Goal: Transaction & Acquisition: Book appointment/travel/reservation

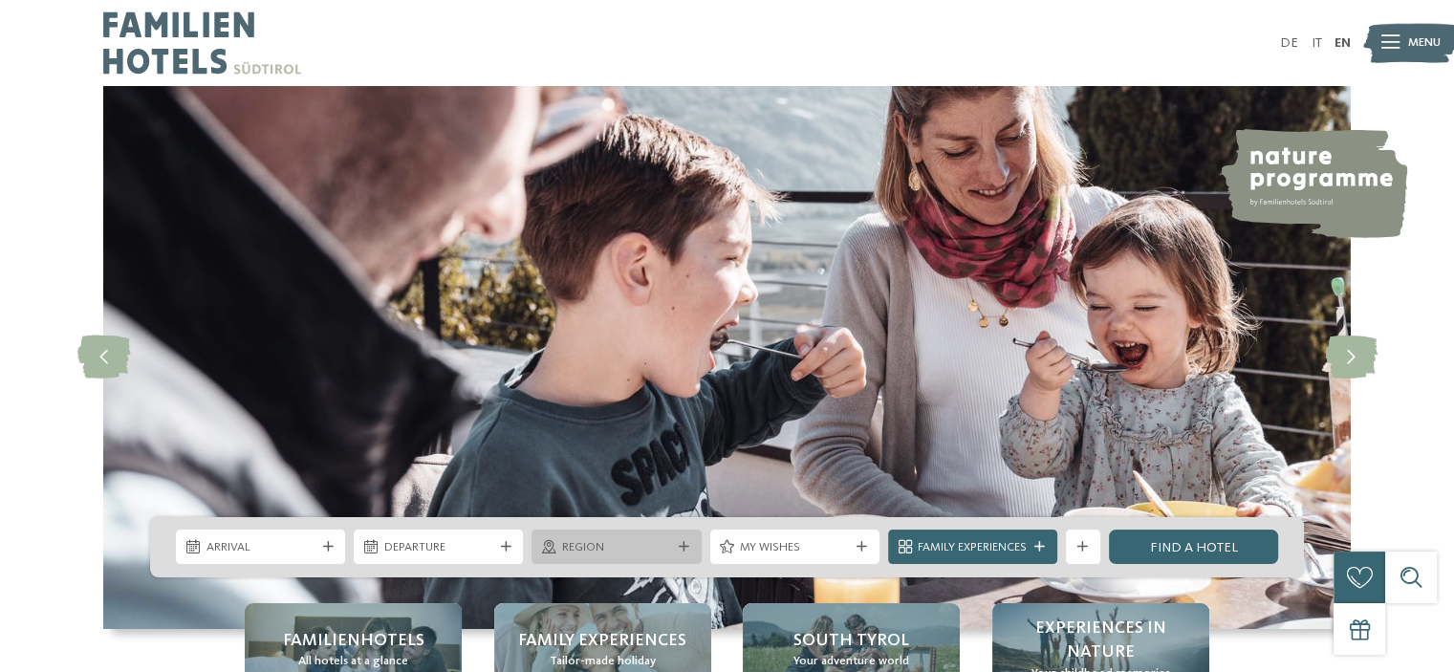
click at [622, 542] on span "Region" at bounding box center [616, 547] width 109 height 17
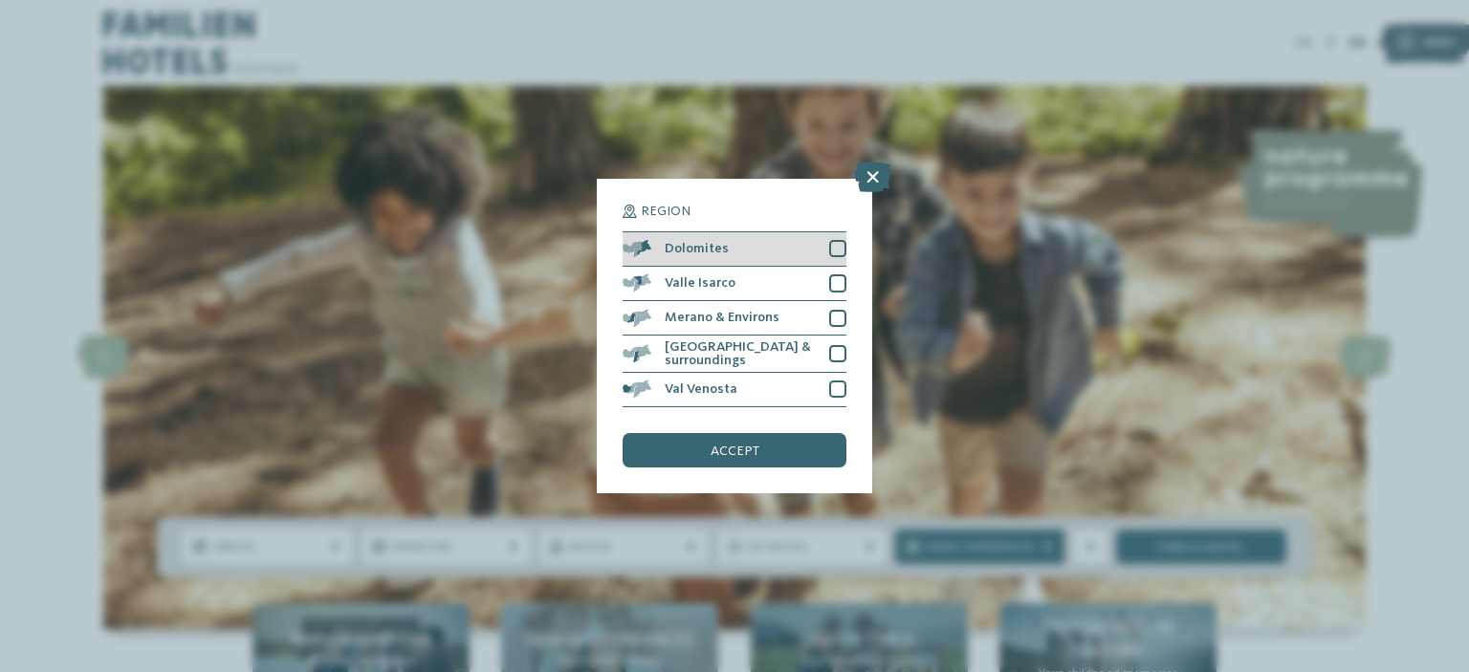
click at [756, 241] on div "Dolomites" at bounding box center [734, 249] width 224 height 34
click at [753, 446] on span "accept" at bounding box center [734, 451] width 49 height 13
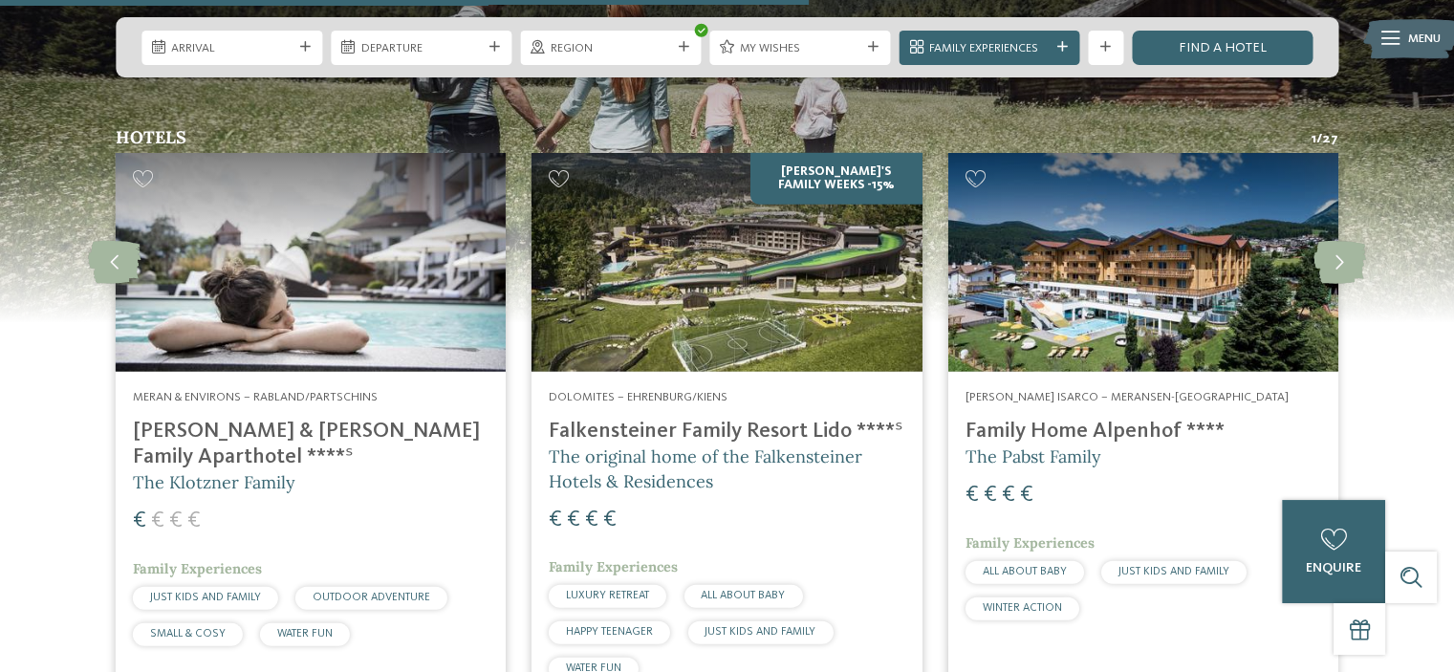
scroll to position [4398, 0]
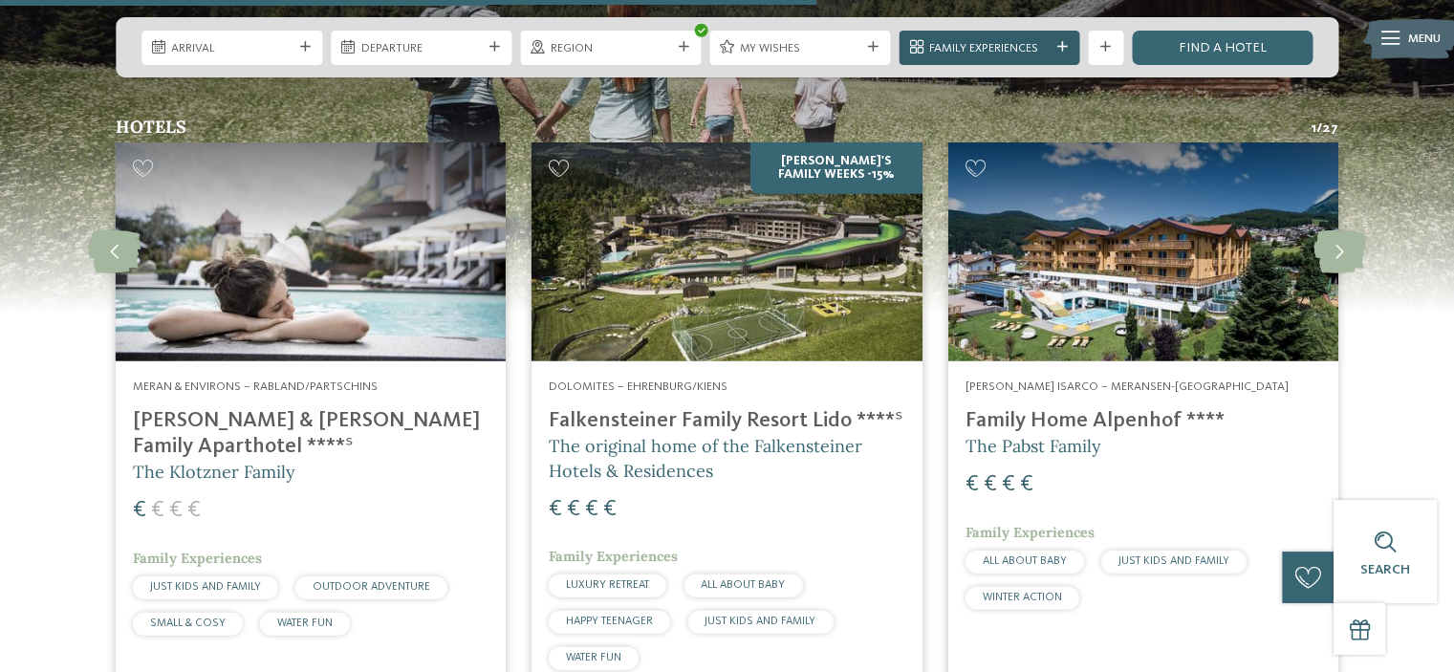
click at [1063, 44] on icon at bounding box center [1062, 47] width 11 height 11
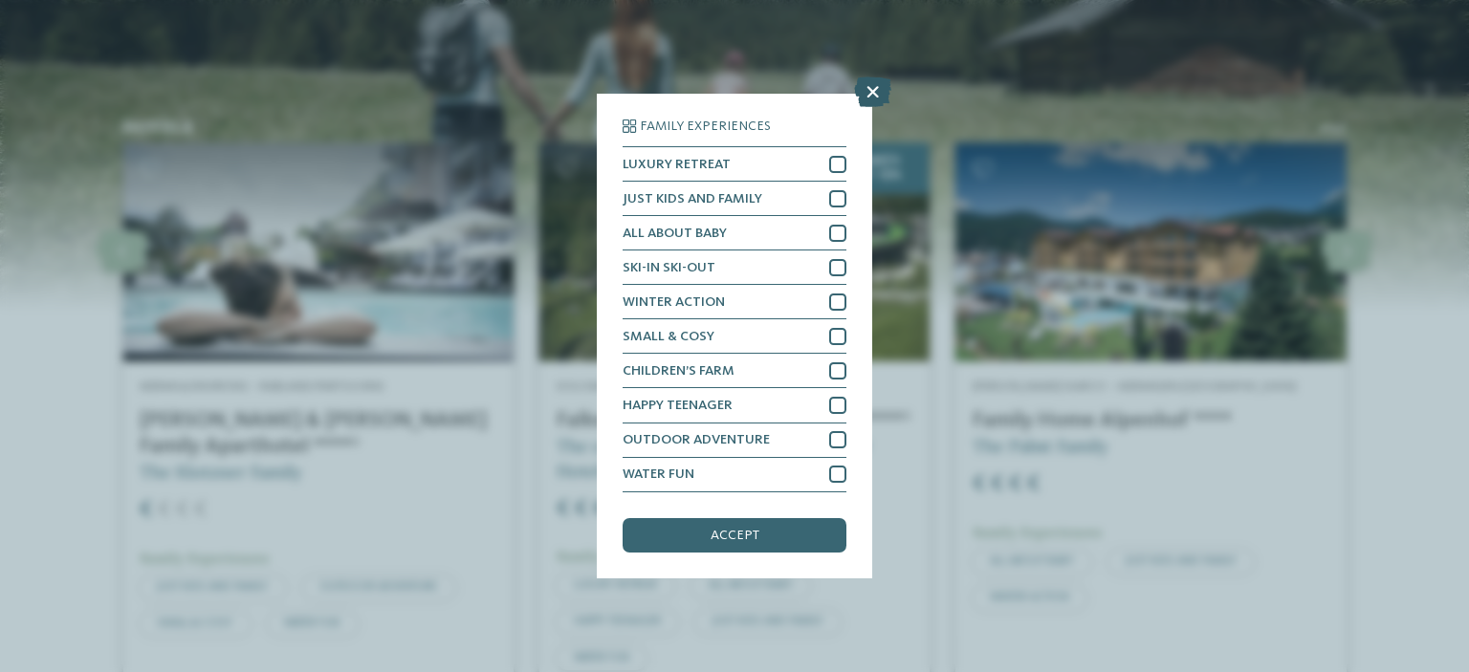
click at [876, 91] on icon at bounding box center [872, 92] width 37 height 31
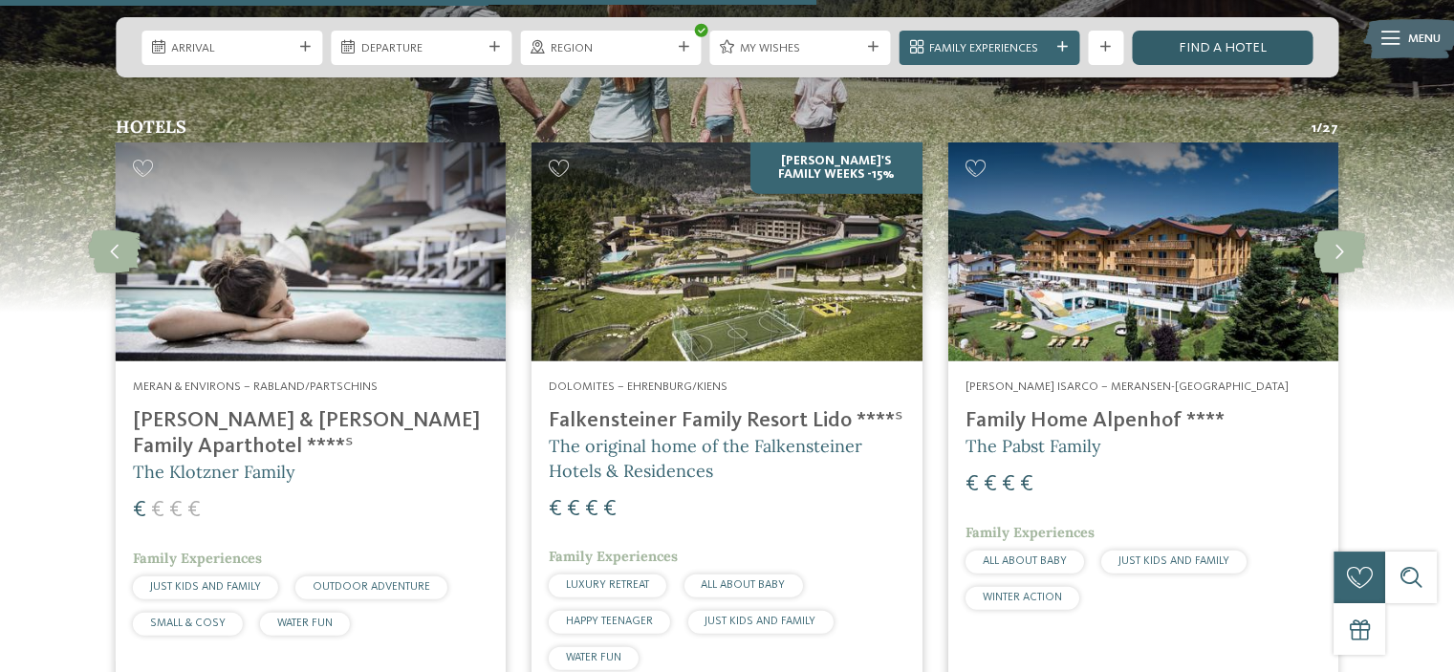
click at [1258, 54] on link "Find a hotel" at bounding box center [1222, 48] width 181 height 34
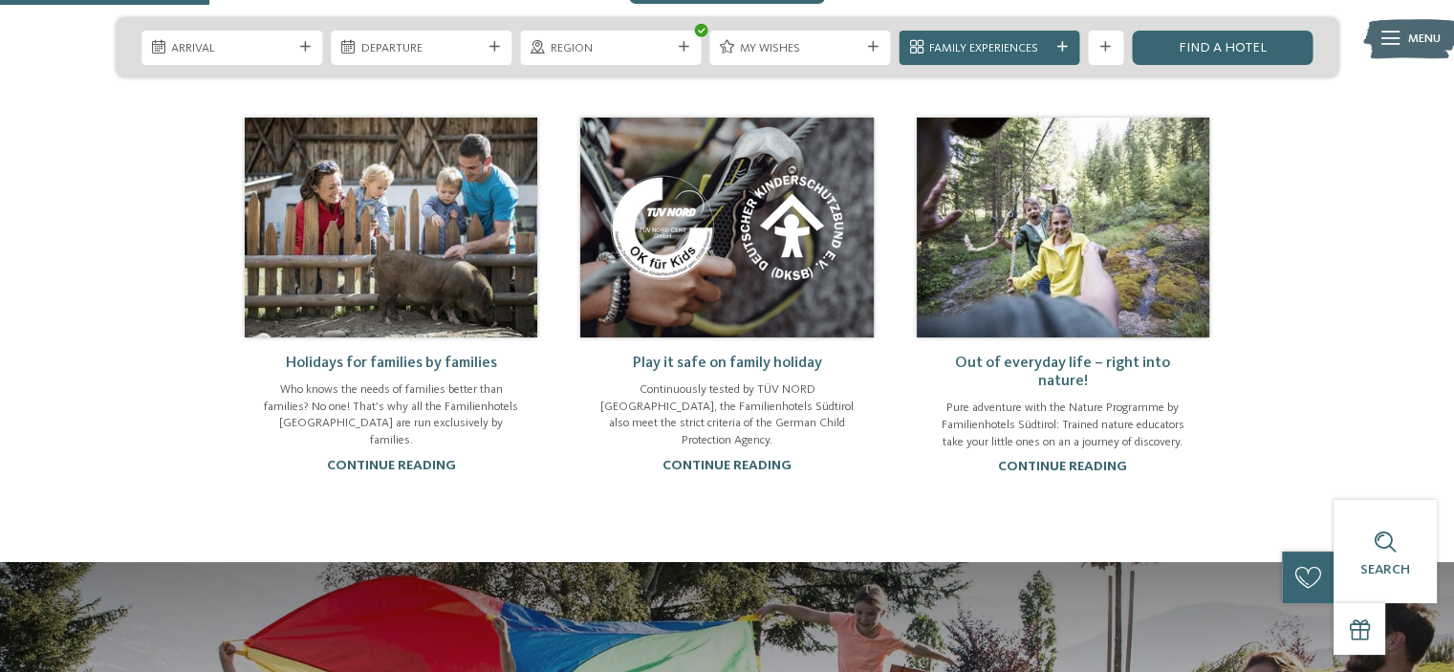
scroll to position [1142, 0]
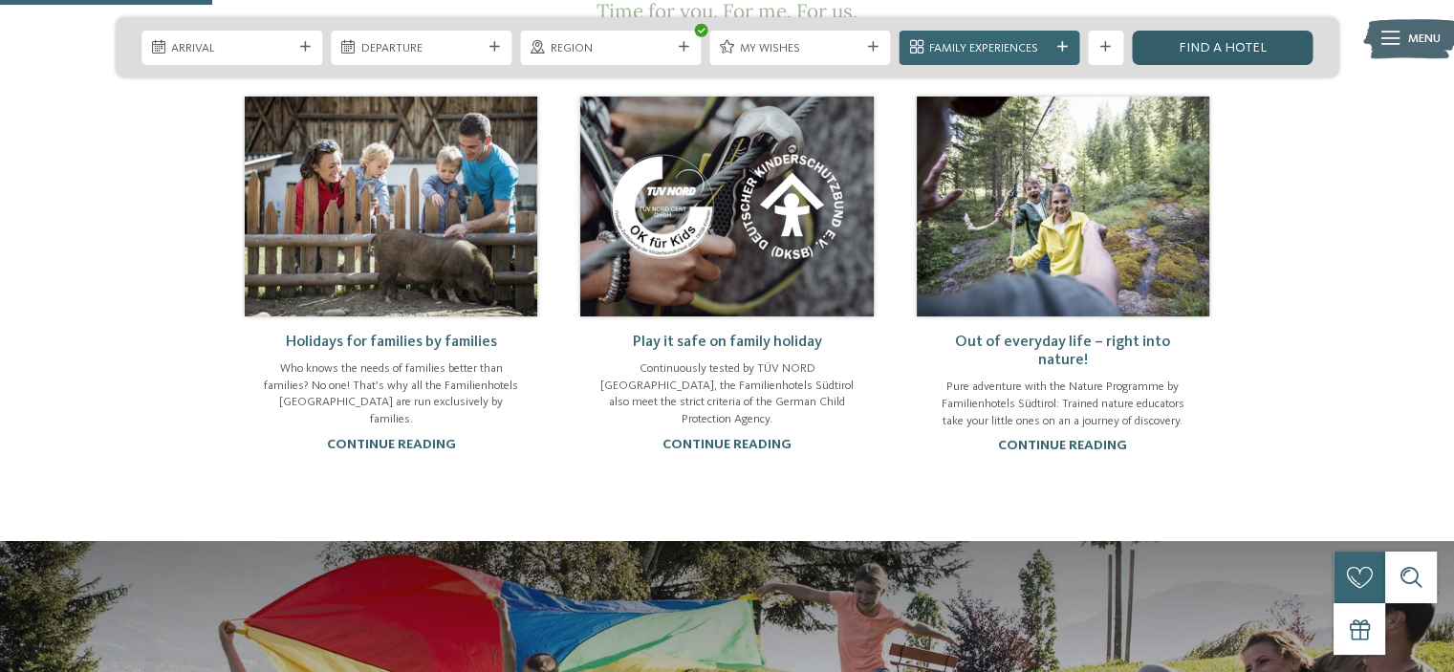
click at [1207, 49] on link "Find a hotel" at bounding box center [1222, 48] width 181 height 34
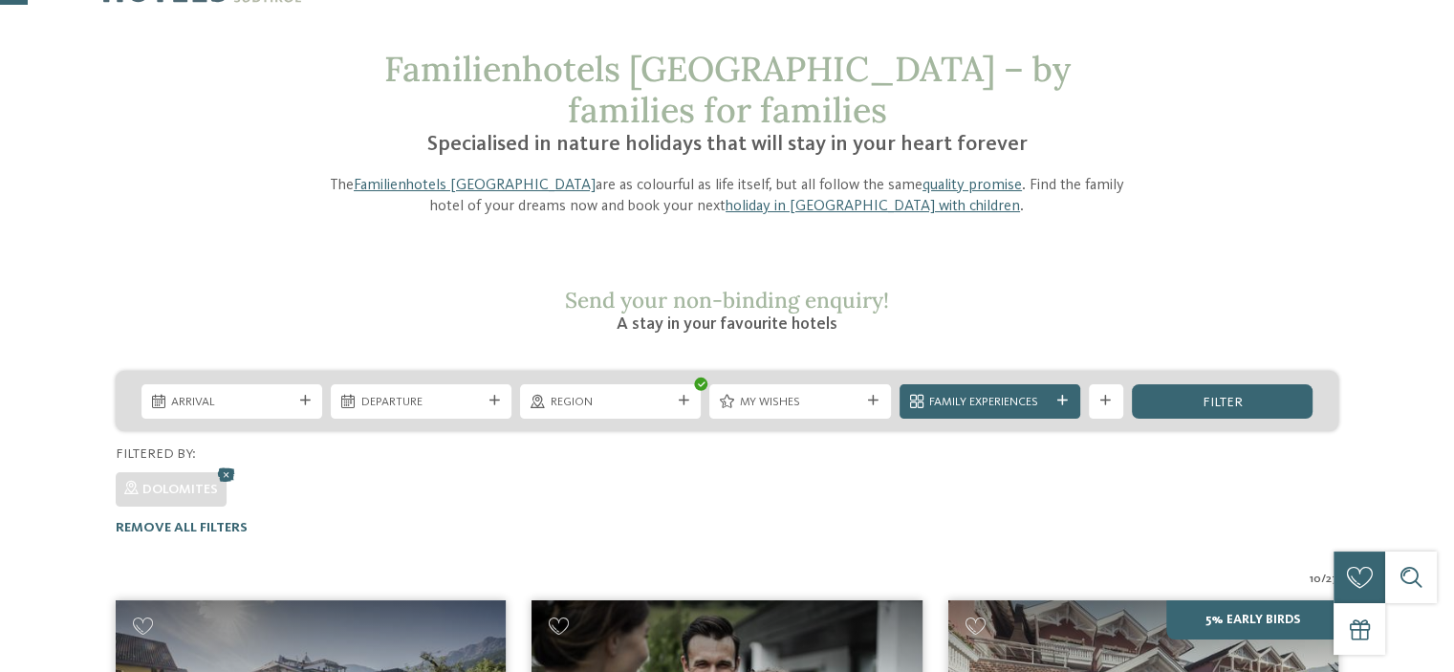
scroll to position [61, 0]
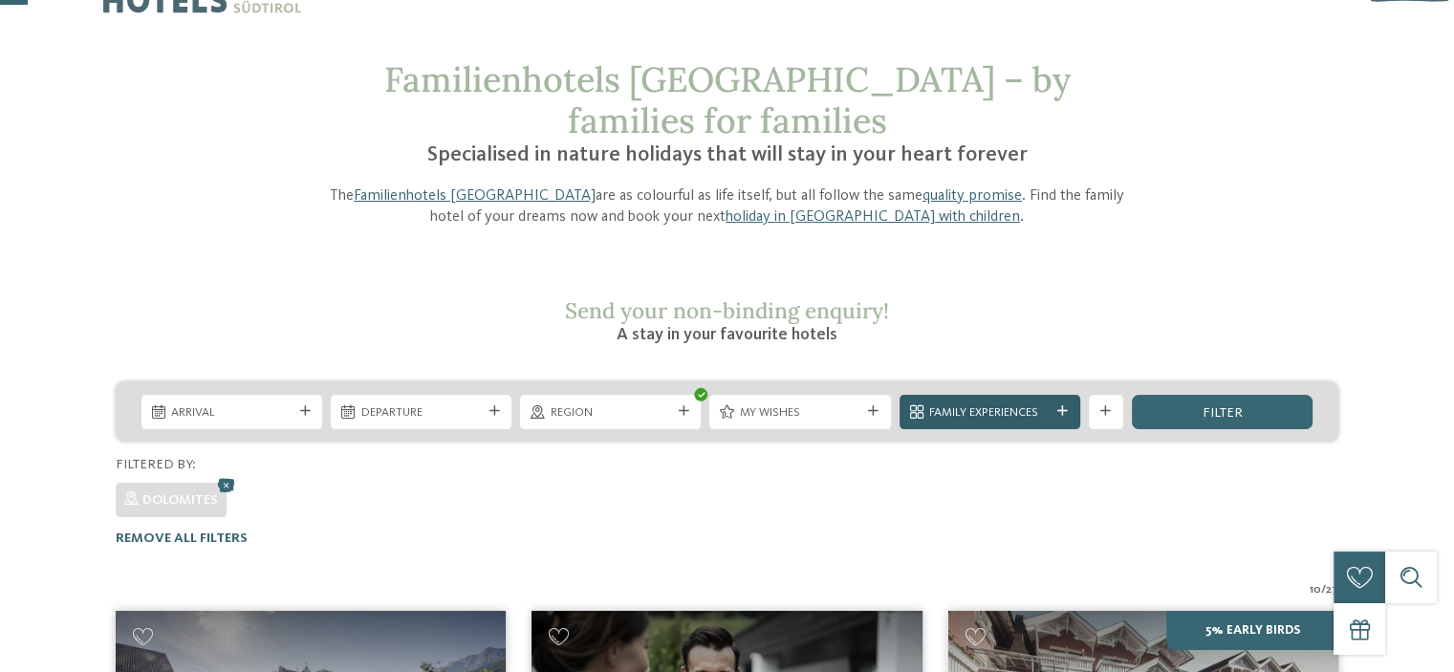
click at [1035, 404] on span "Family Experiences" at bounding box center [989, 412] width 120 height 17
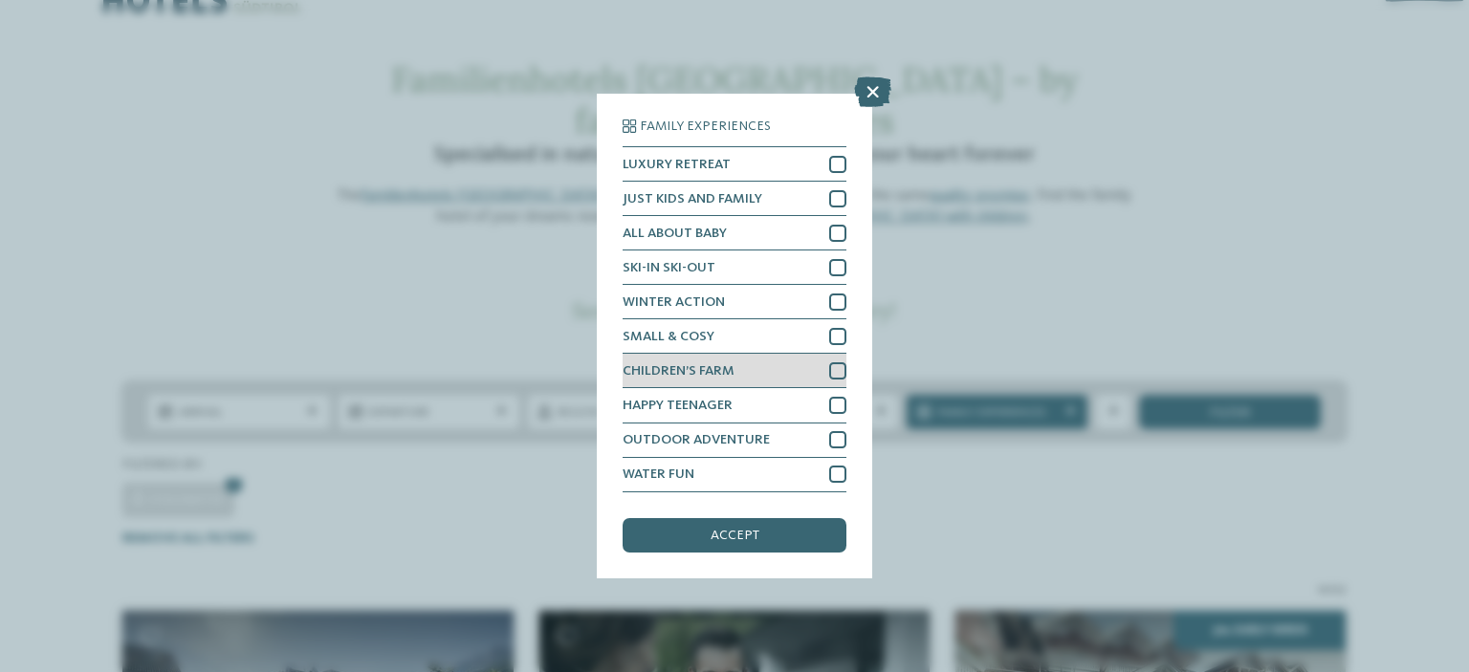
click at [841, 372] on div at bounding box center [837, 370] width 17 height 17
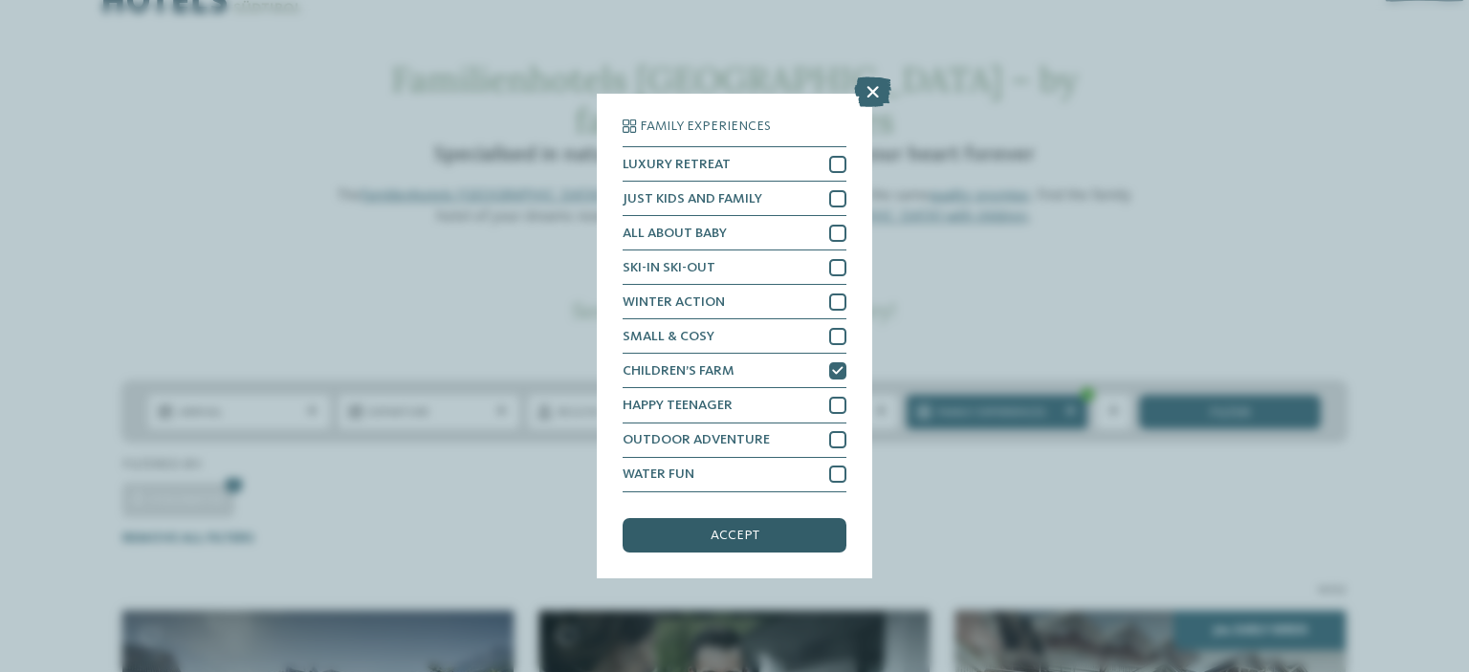
click at [772, 539] on div "accept" at bounding box center [734, 535] width 224 height 34
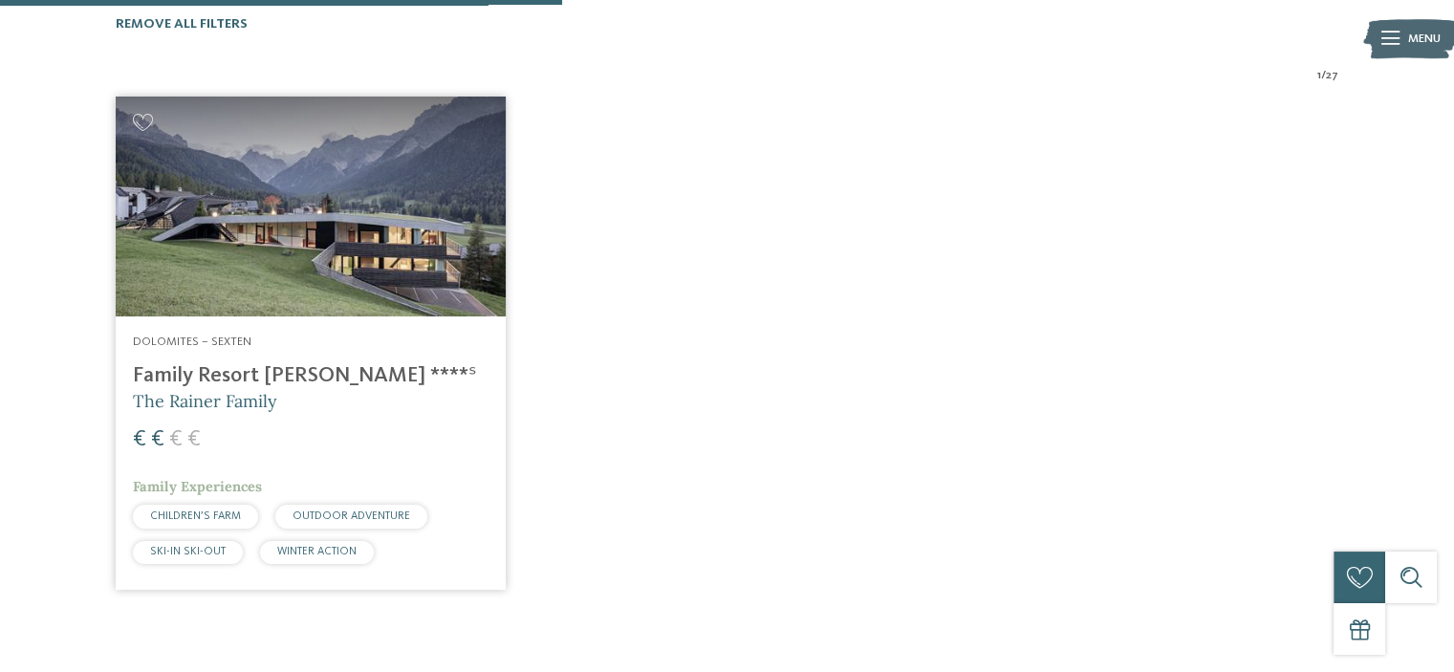
scroll to position [577, 0]
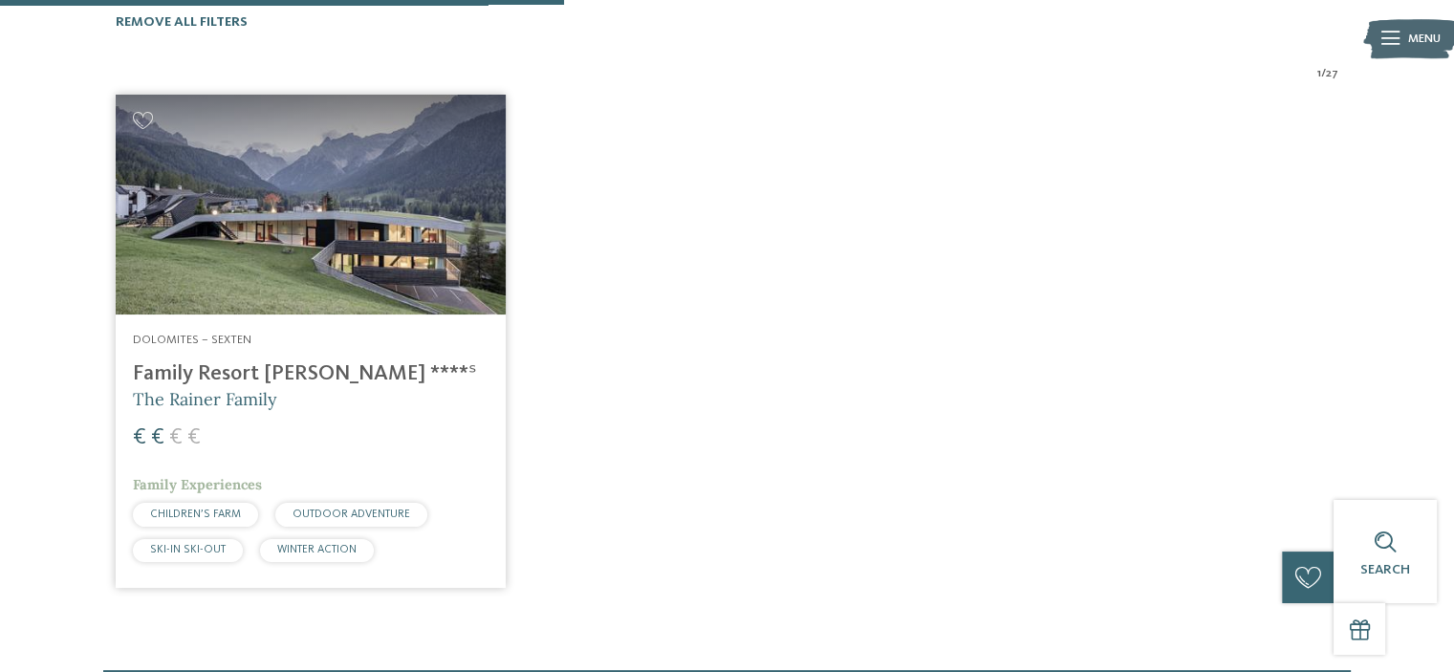
click at [359, 214] on img at bounding box center [311, 205] width 390 height 220
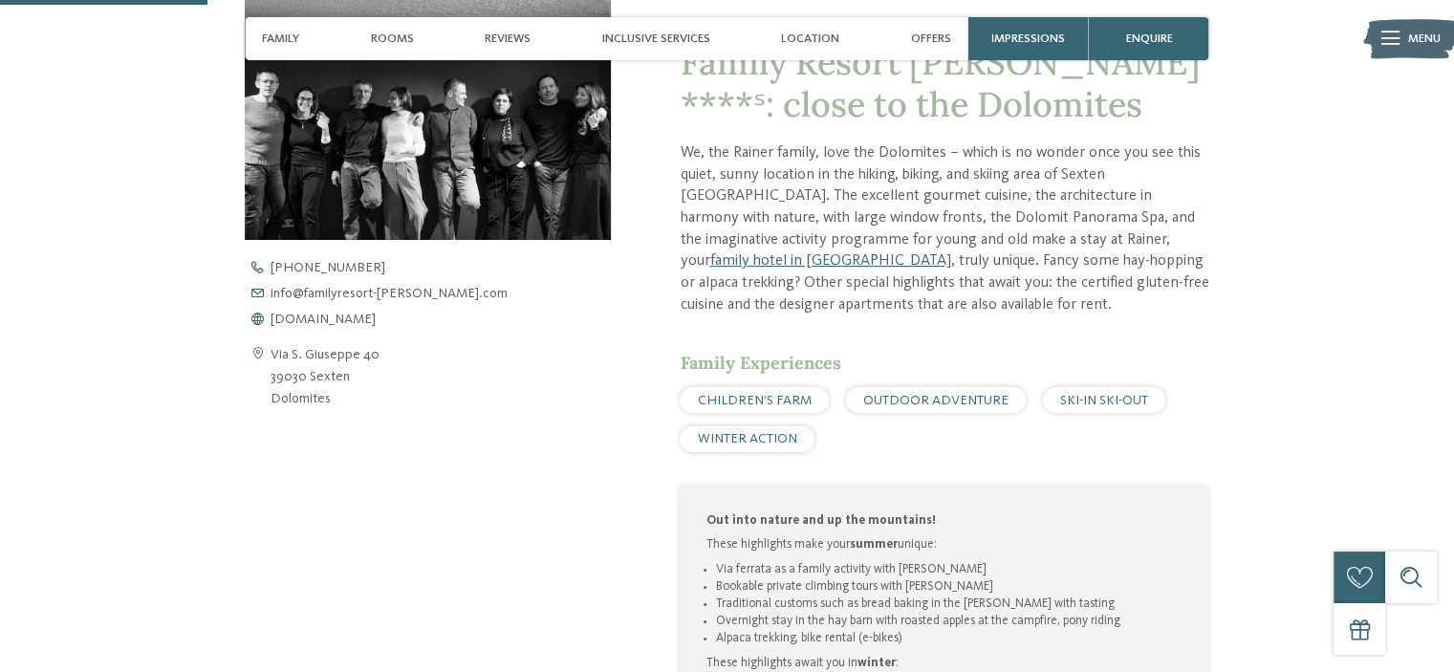
scroll to position [685, 0]
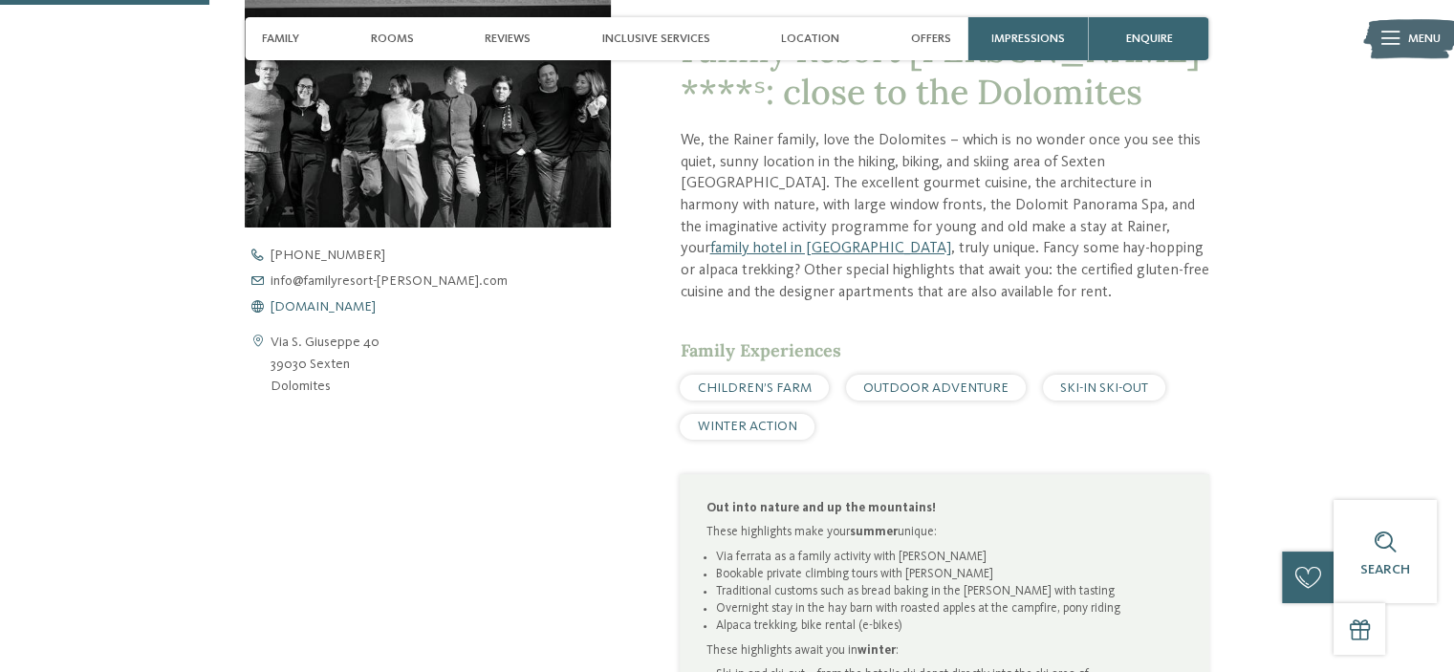
click at [376, 307] on span "[DOMAIN_NAME]" at bounding box center [323, 306] width 105 height 13
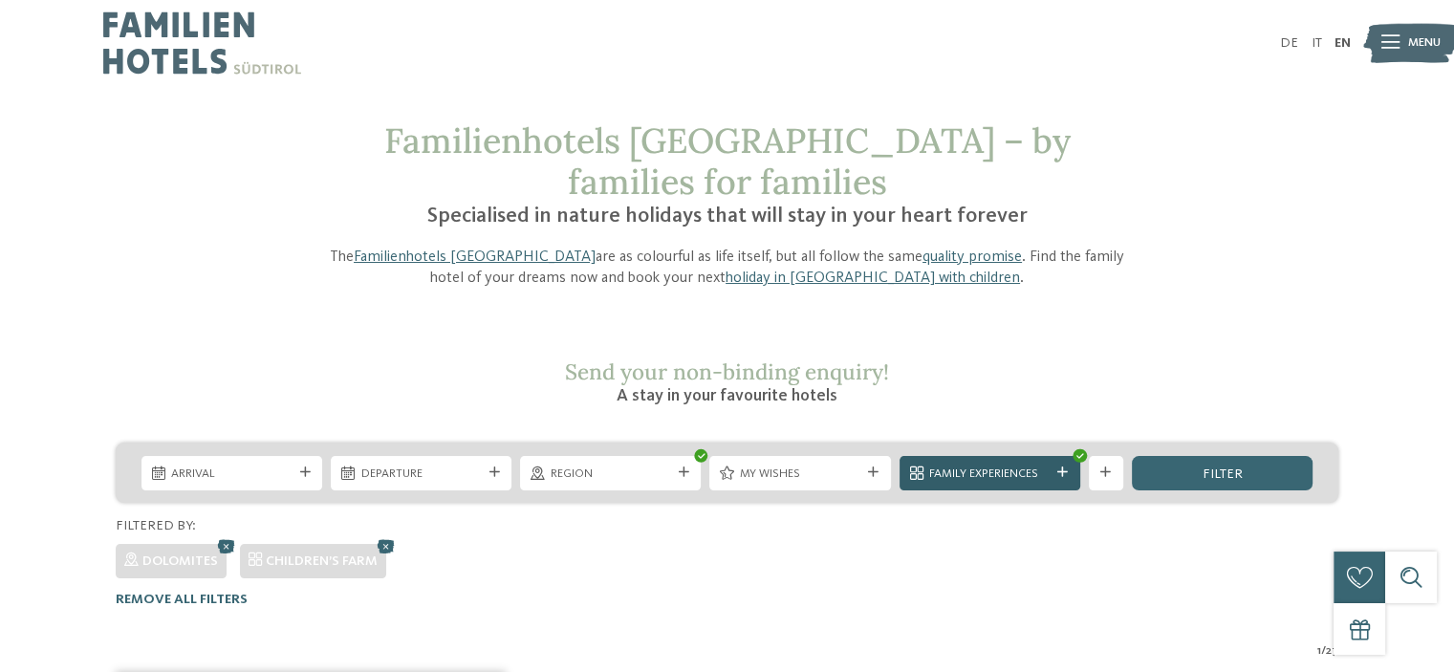
click at [967, 466] on span "Family Experiences" at bounding box center [989, 474] width 120 height 17
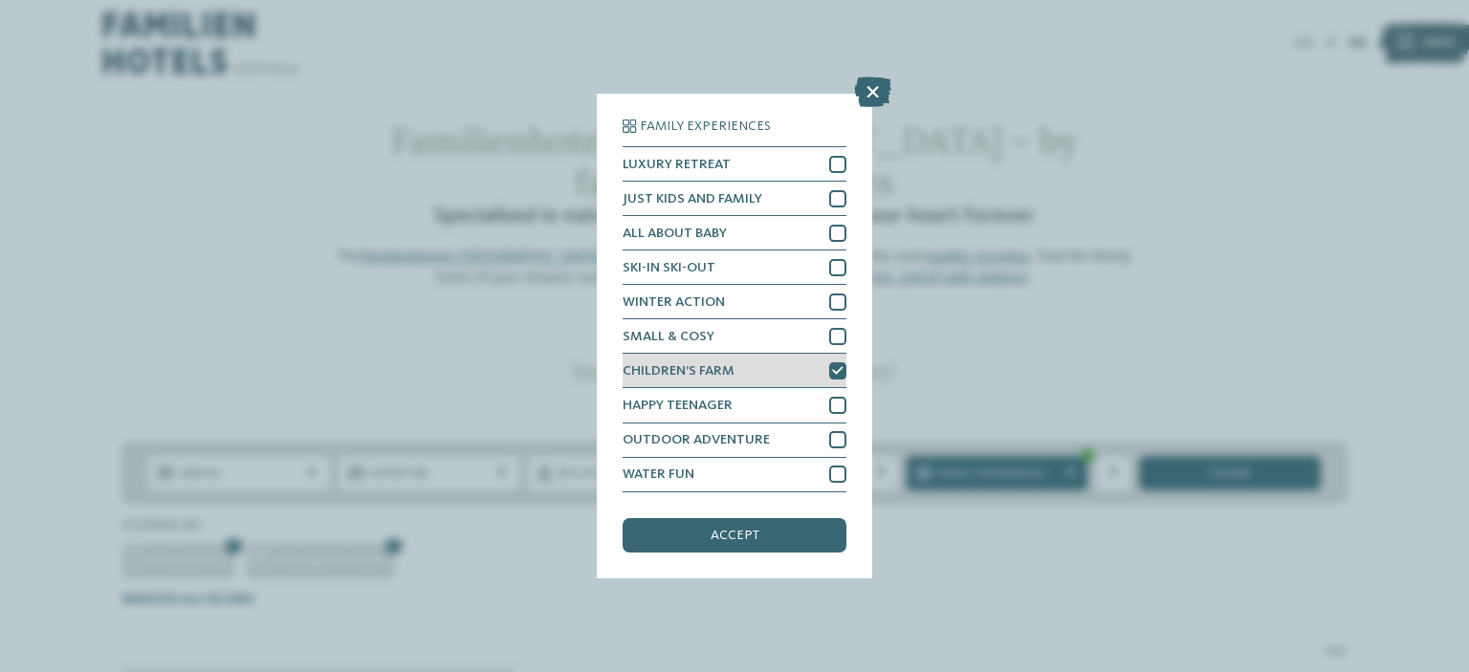
click at [802, 372] on div "CHILDREN’S FARM" at bounding box center [734, 371] width 224 height 34
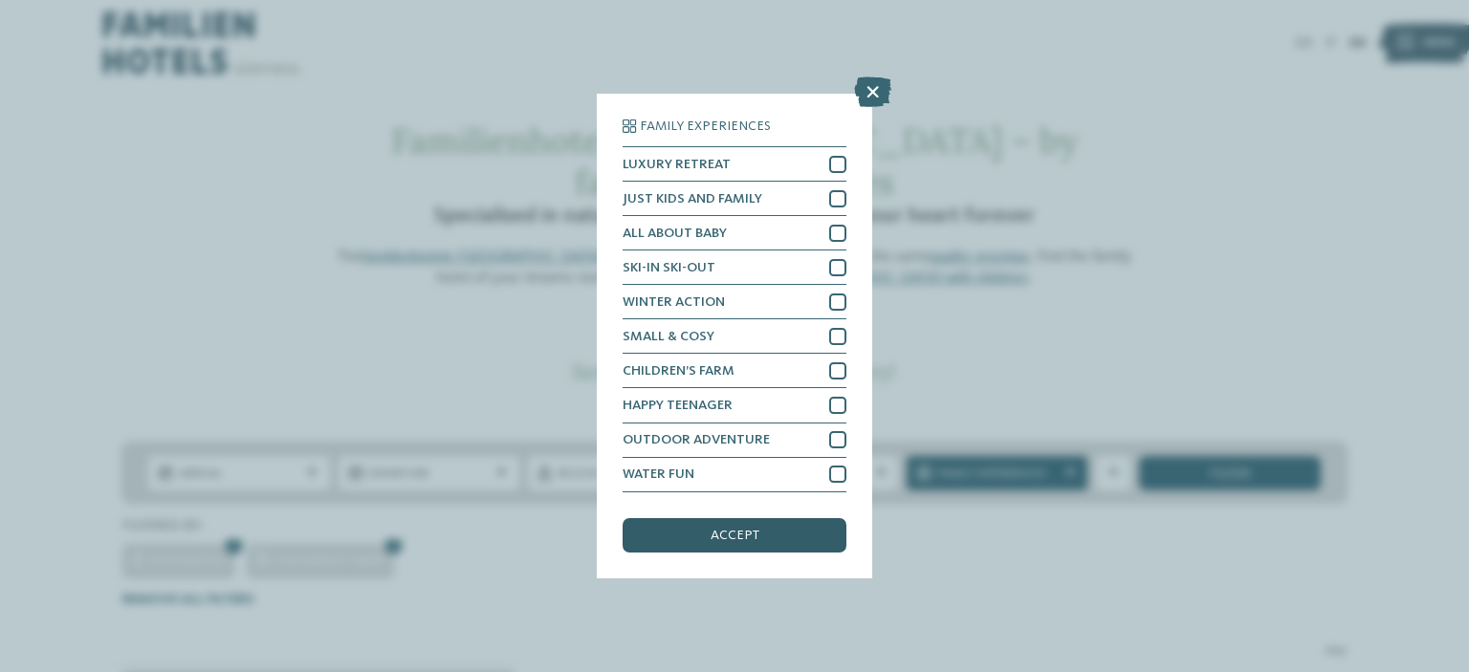
click at [803, 538] on div "accept" at bounding box center [734, 535] width 224 height 34
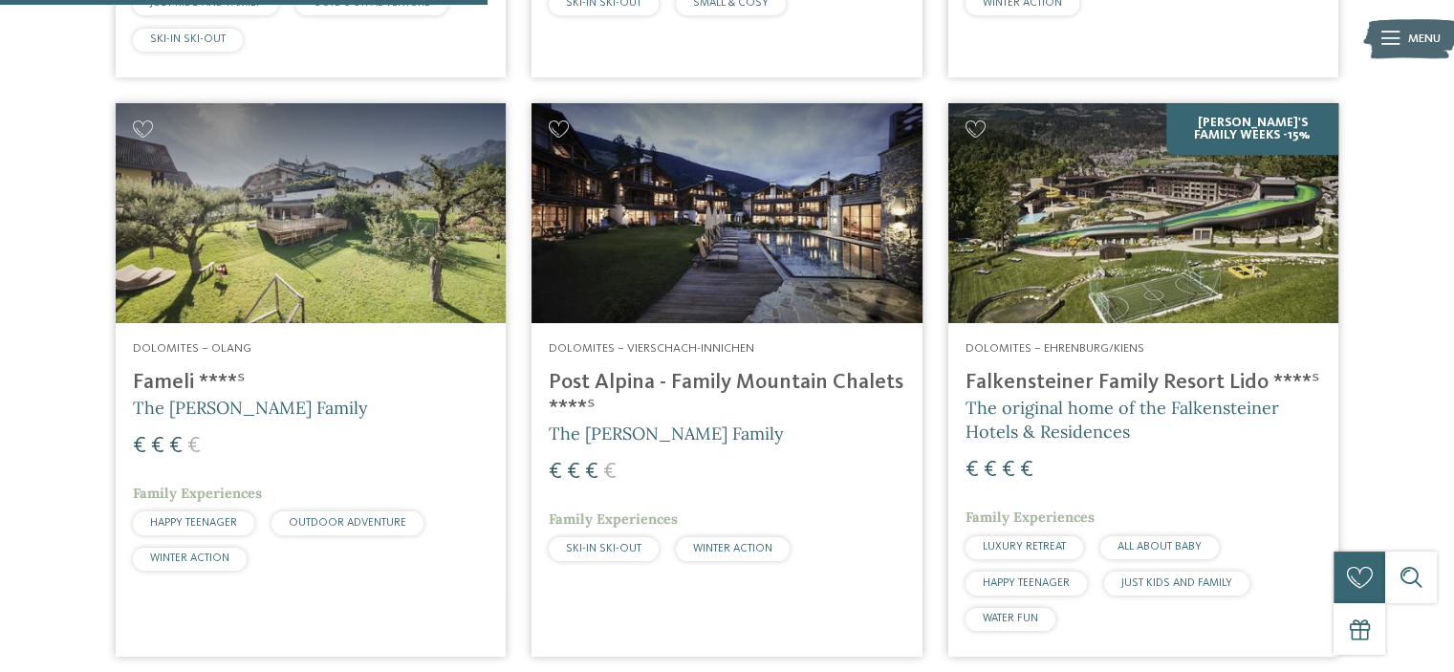
scroll to position [1128, 0]
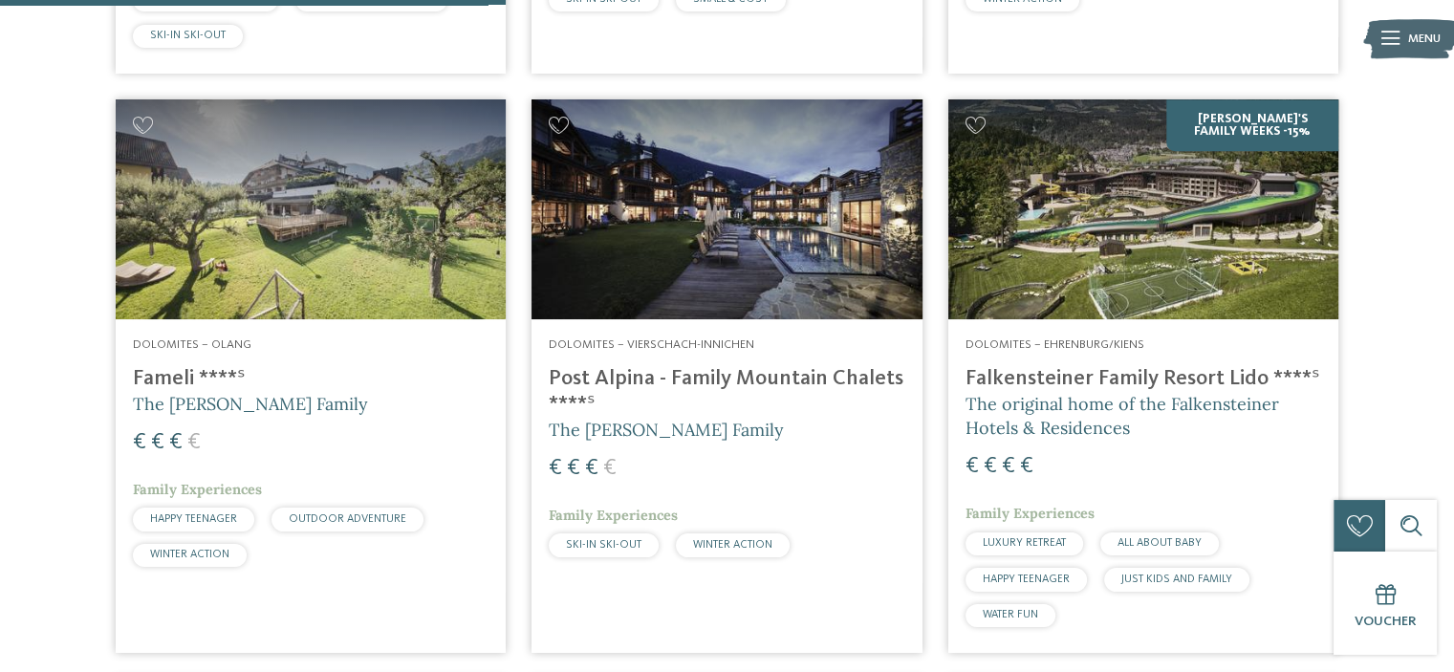
click at [344, 392] on h5 "The Gasser Family" at bounding box center [311, 404] width 356 height 24
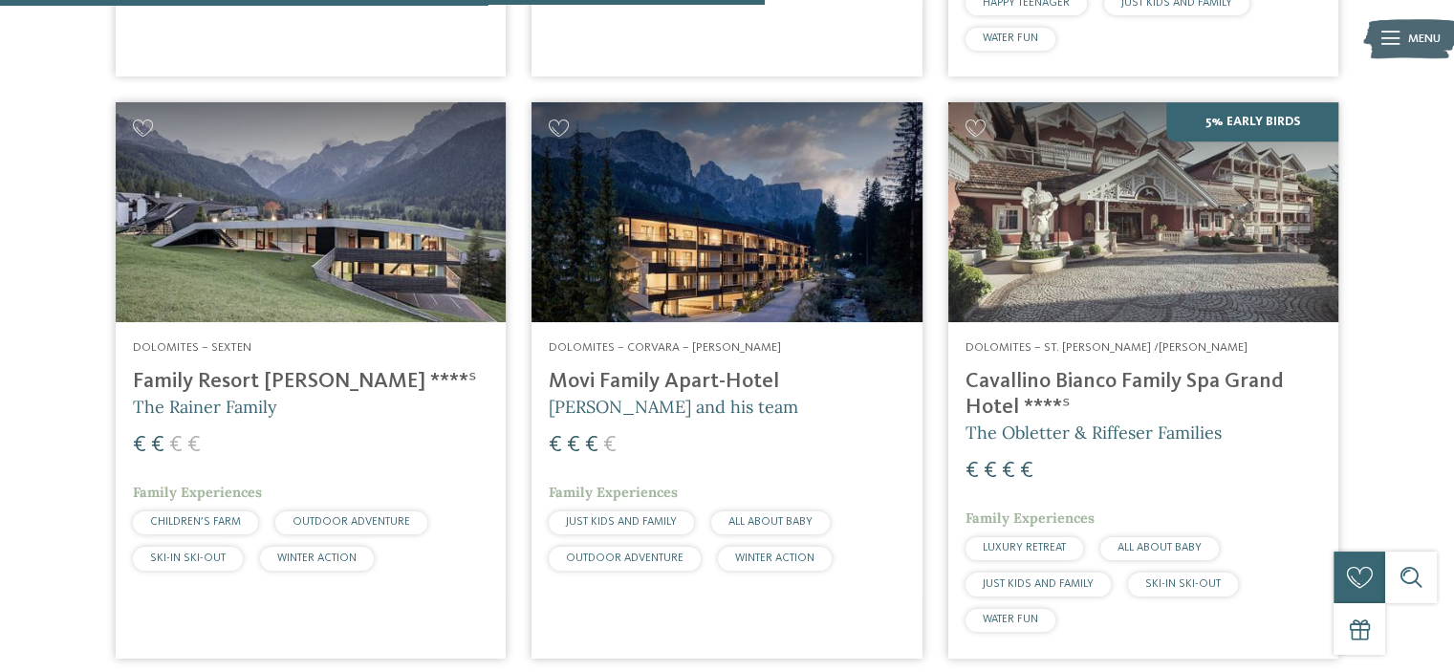
scroll to position [1718, 0]
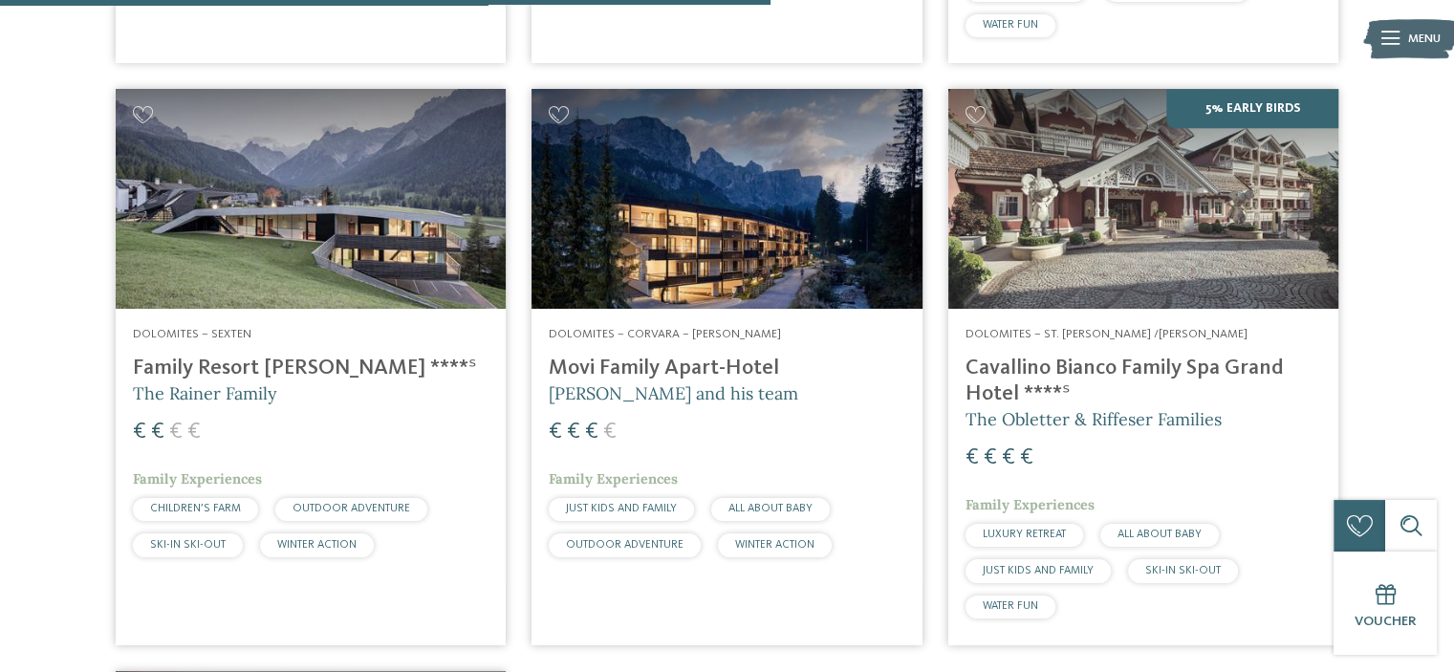
click at [757, 382] on span "Andrea Varallo and his team" at bounding box center [674, 393] width 250 height 22
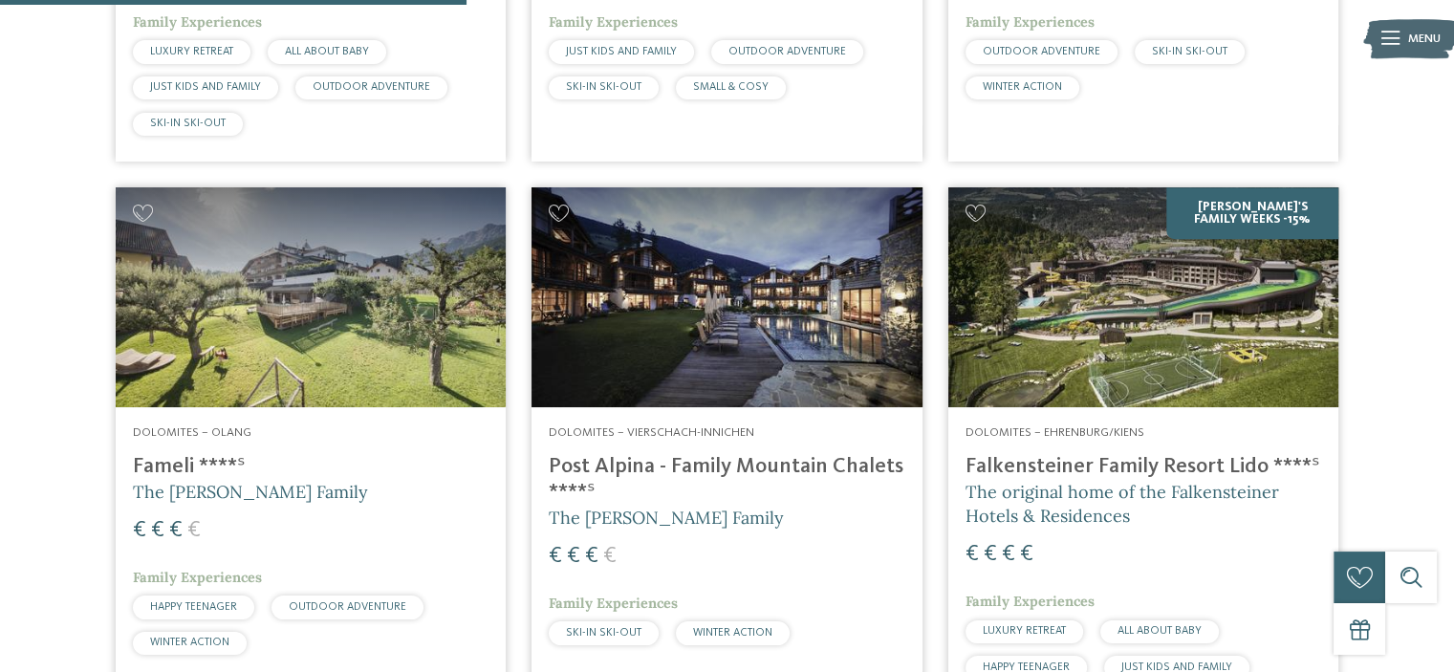
scroll to position [1025, 0]
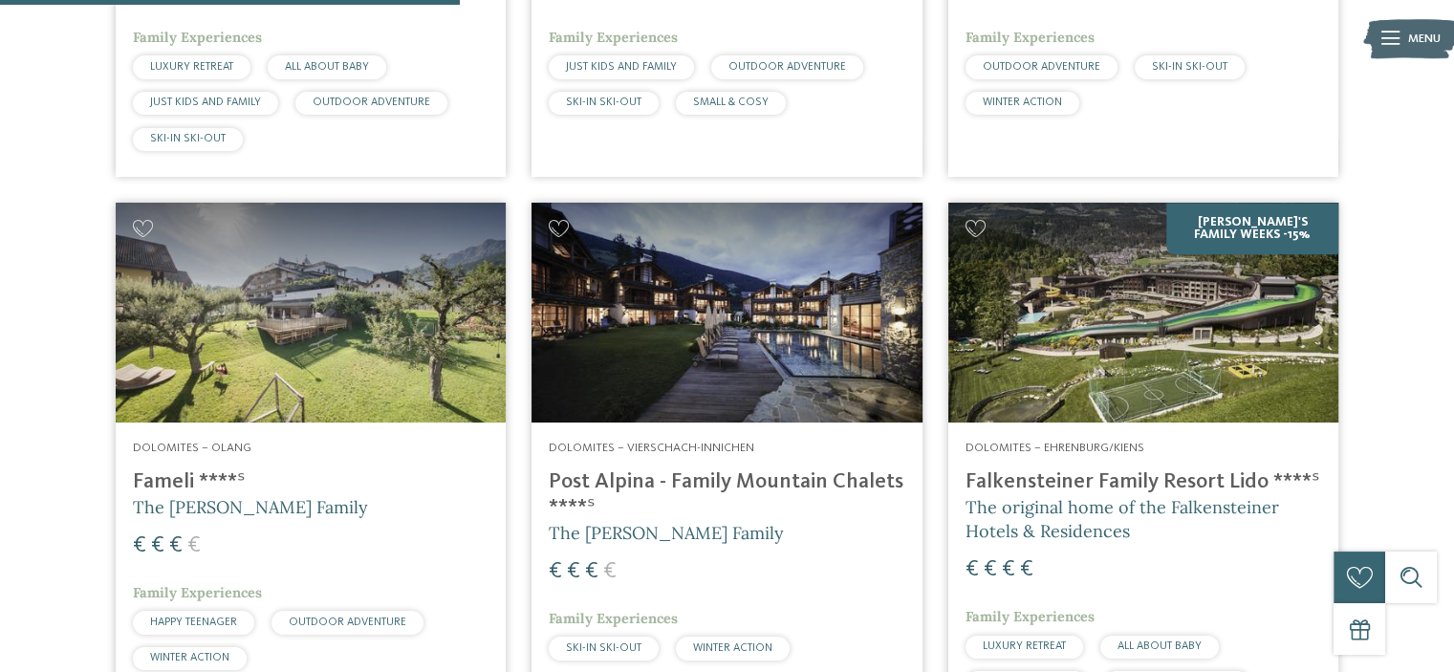
click at [789, 469] on h4 "Post Alpina - Family Mountain Chalets ****ˢ" at bounding box center [727, 495] width 356 height 52
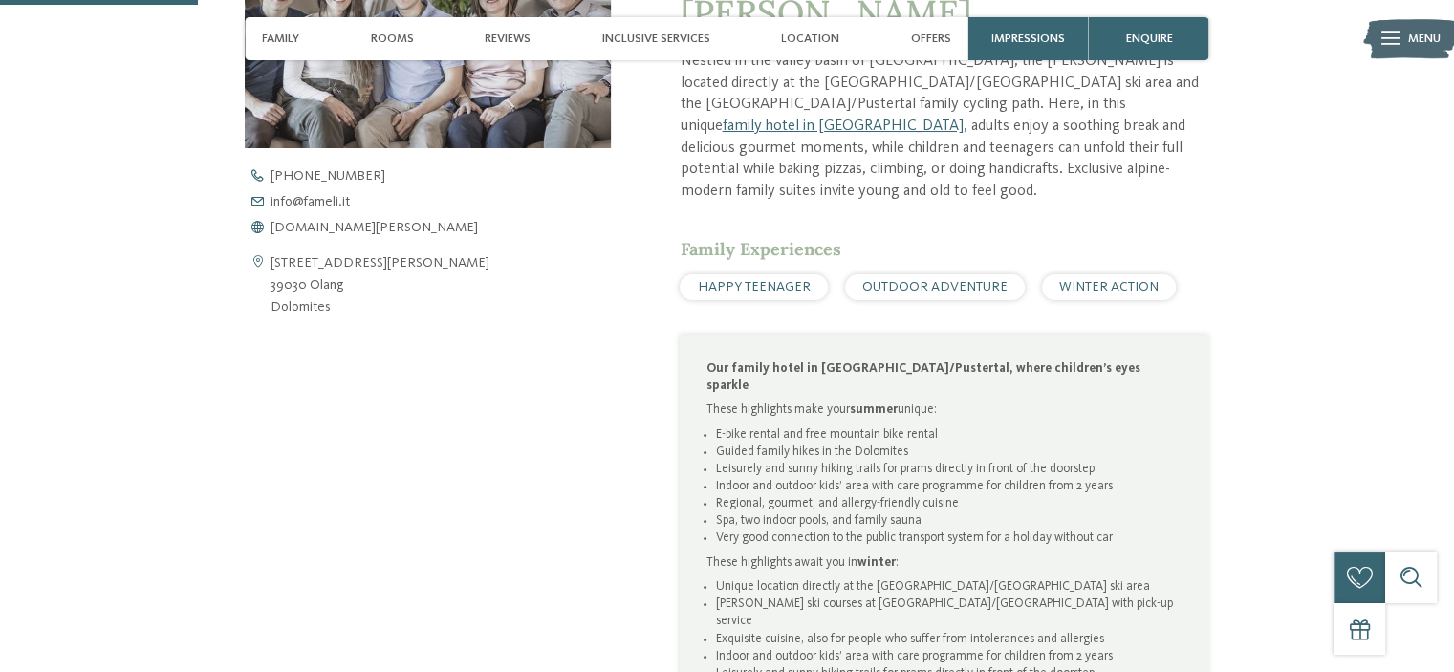
scroll to position [765, 0]
click at [323, 228] on span "[DOMAIN_NAME][PERSON_NAME]" at bounding box center [374, 227] width 207 height 13
drag, startPoint x: 332, startPoint y: 307, endPoint x: 272, endPoint y: 267, distance: 71.6
click at [272, 267] on address "Via S. Egidio 13 39030 Olang Dolomites" at bounding box center [380, 285] width 219 height 66
copy address "Via S. Egidio 13 39030 Olang Dolomites"
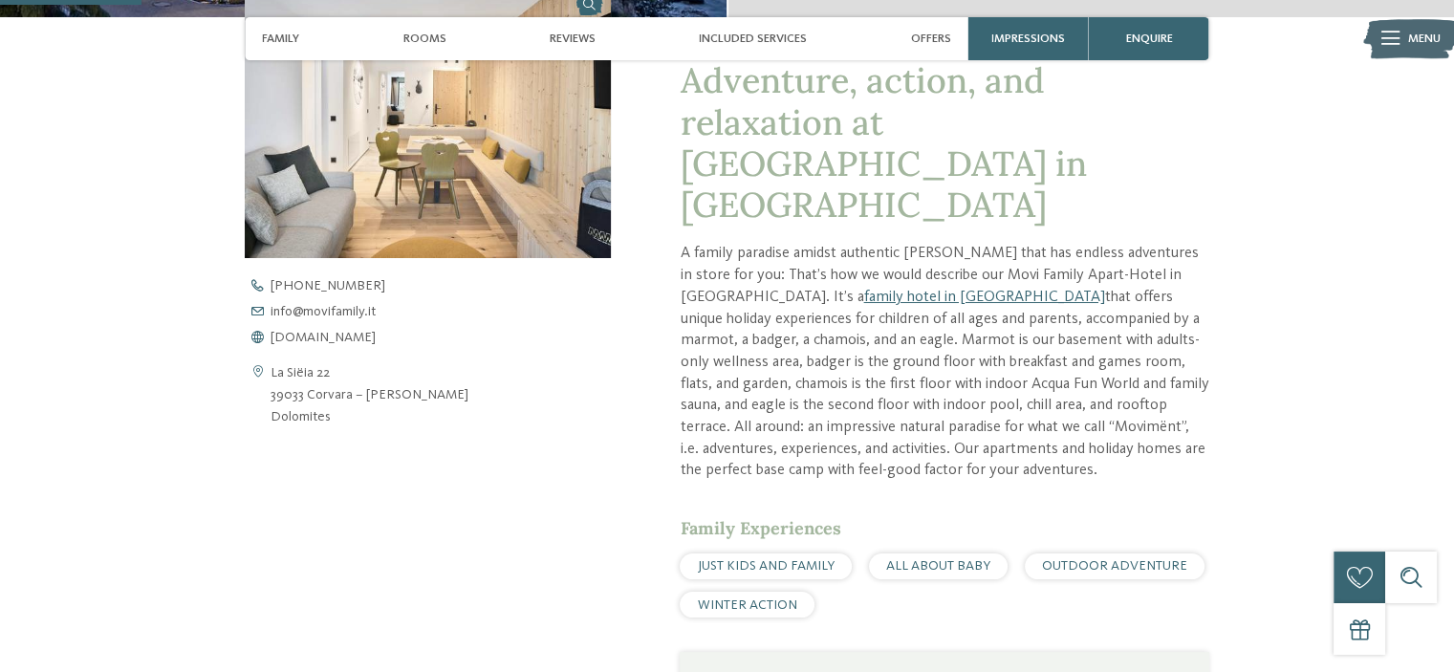
scroll to position [672, 0]
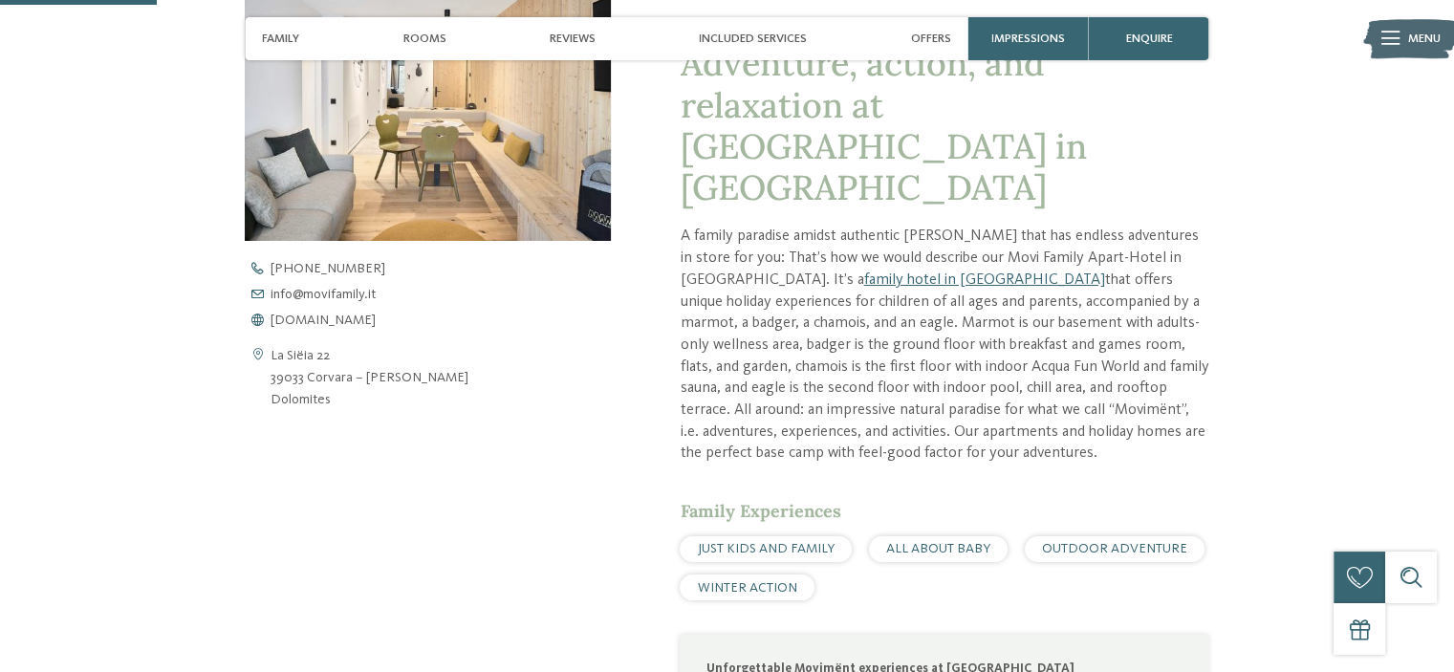
click at [302, 371] on address "La Siëia 22 39033 Corvara – Alta Badia Dolomites" at bounding box center [370, 378] width 198 height 66
drag, startPoint x: 333, startPoint y: 395, endPoint x: 340, endPoint y: 402, distance: 10.2
click at [340, 402] on address "La Siëia 22 39033 Corvara – Alta Badia Dolomites" at bounding box center [370, 378] width 198 height 66
drag, startPoint x: 340, startPoint y: 402, endPoint x: 264, endPoint y: 365, distance: 84.7
click at [264, 365] on div "La Siëia 22 39033 Corvara – Alta Badia Dolomites" at bounding box center [428, 378] width 366 height 66
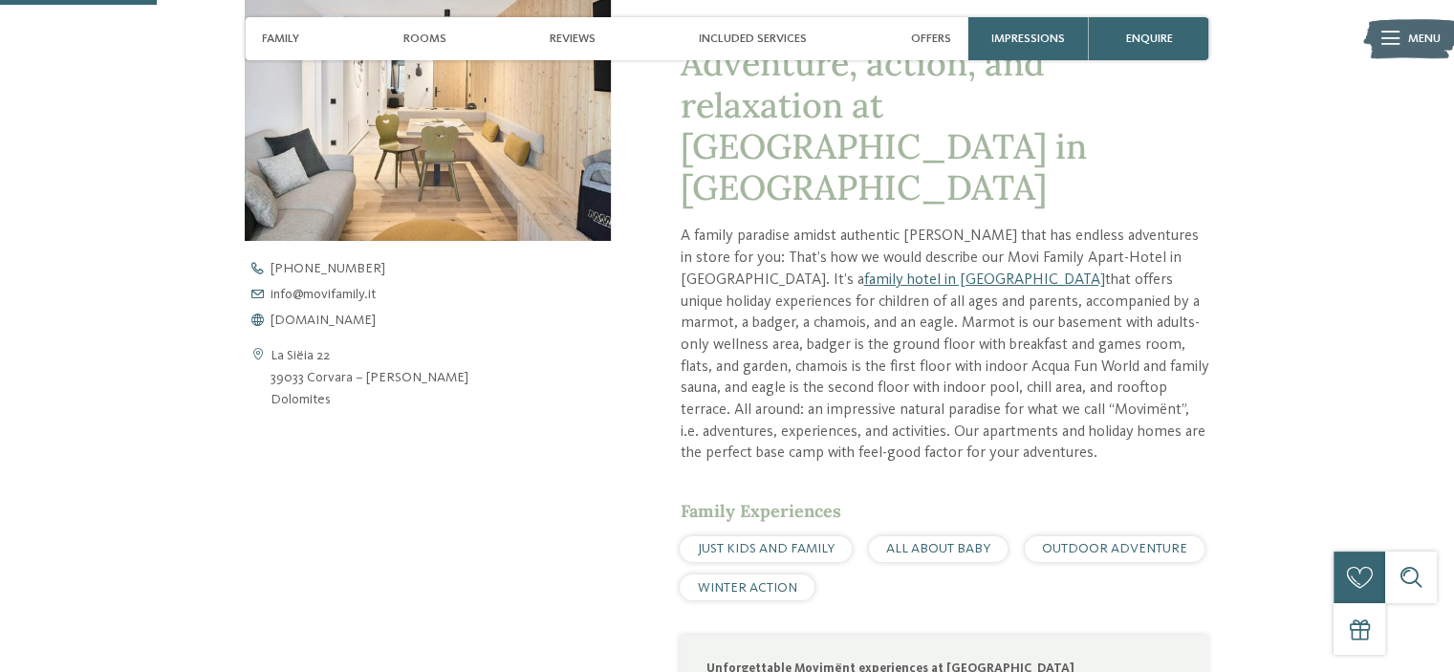
copy div "La Siëia 22 39033 Corvara – Alta Badia Dolomites"
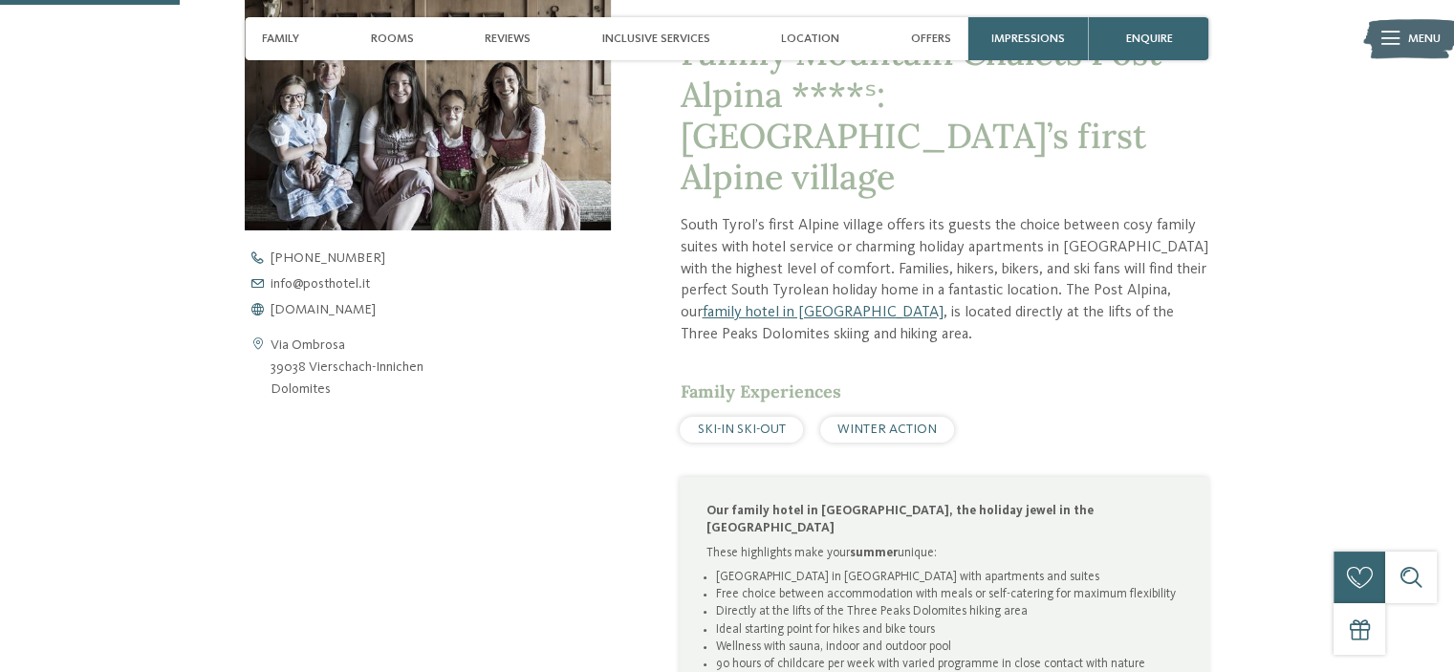
scroll to position [727, 0]
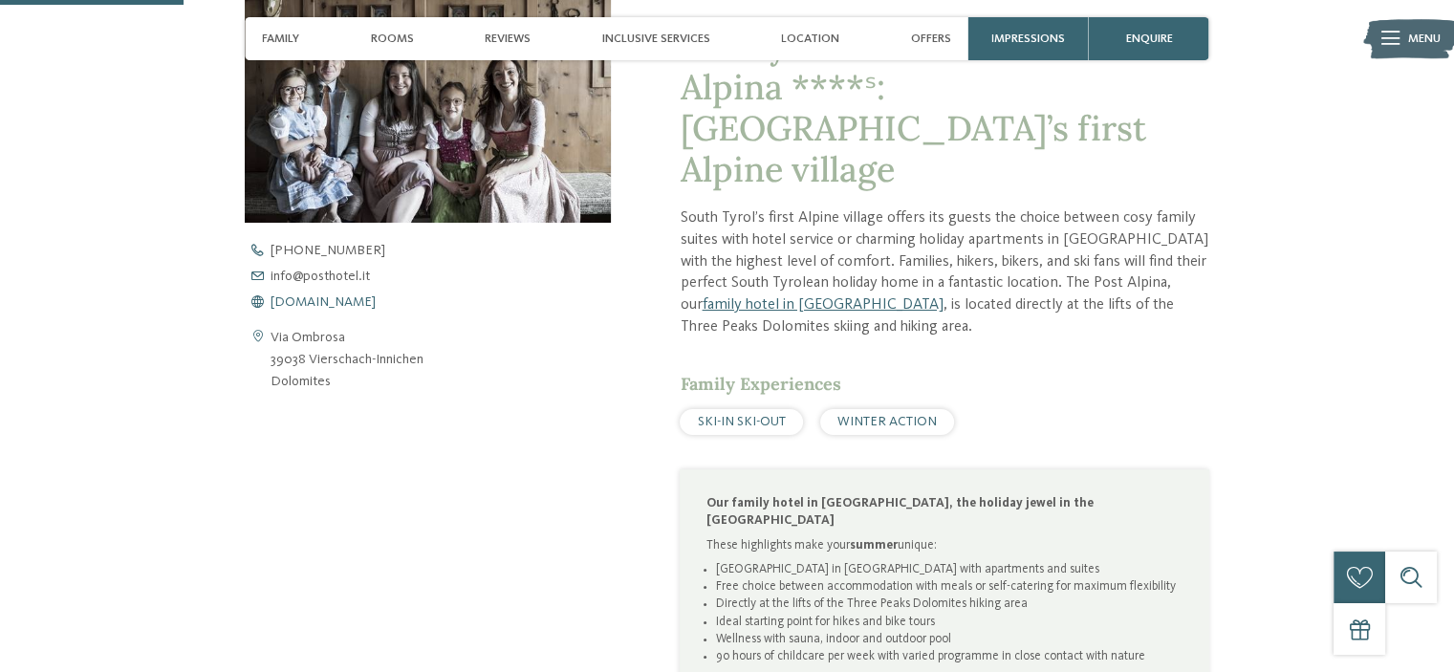
click at [347, 302] on span "[DOMAIN_NAME]" at bounding box center [323, 301] width 105 height 13
drag, startPoint x: 336, startPoint y: 382, endPoint x: 266, endPoint y: 332, distance: 86.2
click at [266, 332] on div "Via Ombrosa 39038 Vierschach-Innichen Dolomites" at bounding box center [428, 360] width 366 height 66
copy div "Via Ombrosa 39038 Vierschach-Innichen Dolomites"
